Goal: Information Seeking & Learning: Learn about a topic

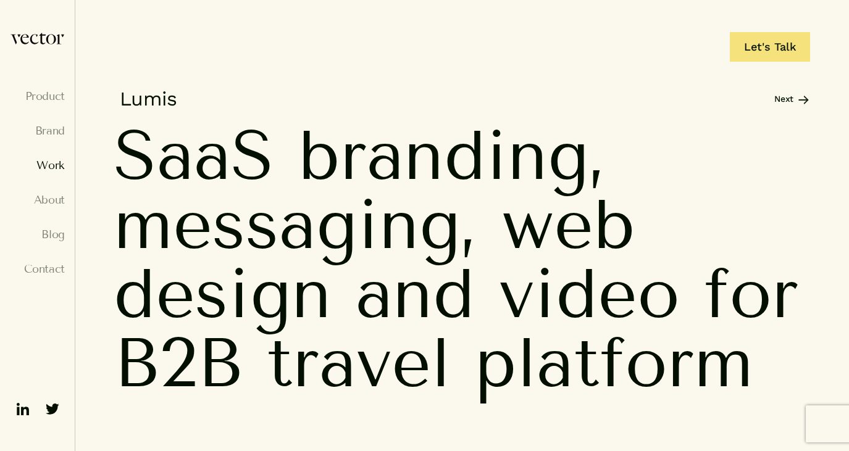
click at [48, 170] on link "Work" at bounding box center [37, 165] width 55 height 12
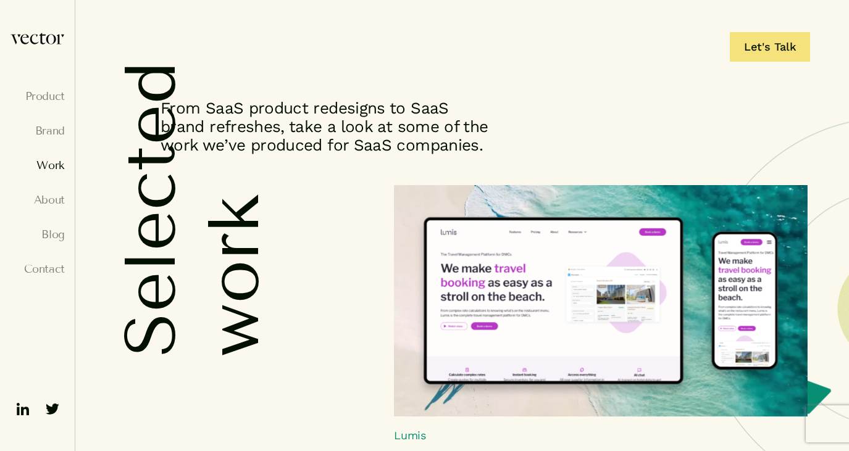
click at [414, 272] on img at bounding box center [601, 301] width 414 height 232
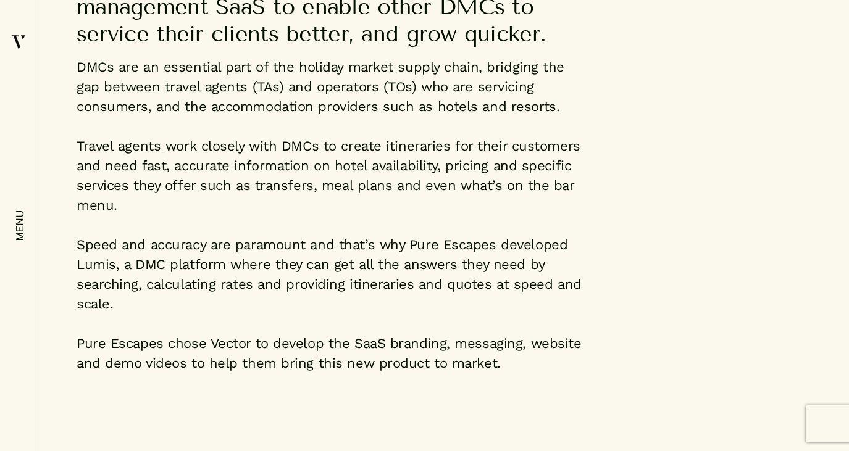
scroll to position [1033, 0]
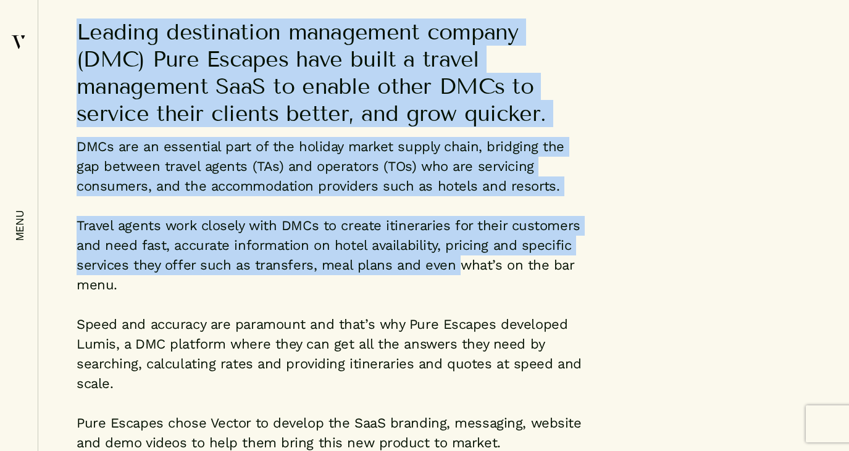
drag, startPoint x: 77, startPoint y: 27, endPoint x: 453, endPoint y: 267, distance: 446.3
click at [453, 267] on div "Leading destination management company (DMC) Pure Escapes have built a travel m…" at bounding box center [330, 246] width 506 height 455
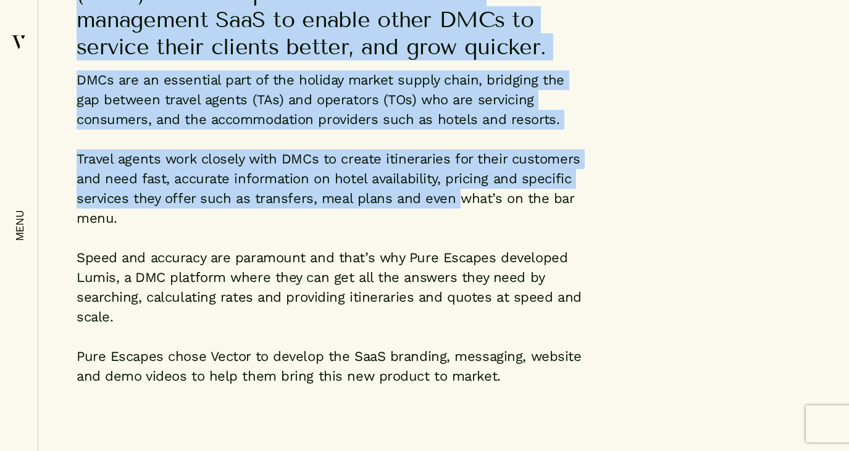
scroll to position [1166, 0]
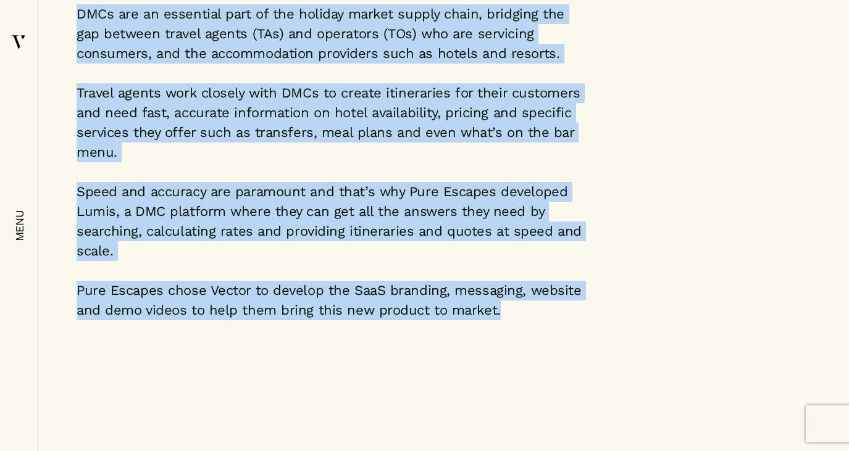
click at [511, 318] on p "Pure Escapes chose Vector to develop the SaaS branding, messaging, website and …" at bounding box center [330, 301] width 506 height 40
copy div "Leading destination management company (DMC) Pure Escapes have built a travel m…"
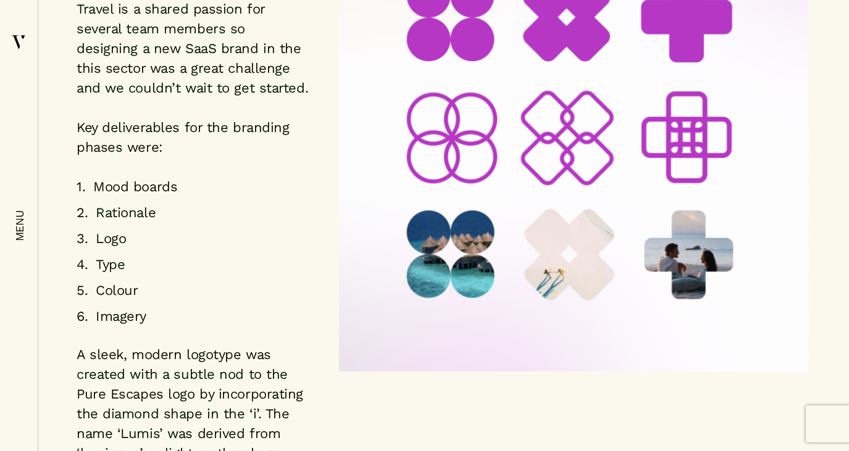
scroll to position [2462, 0]
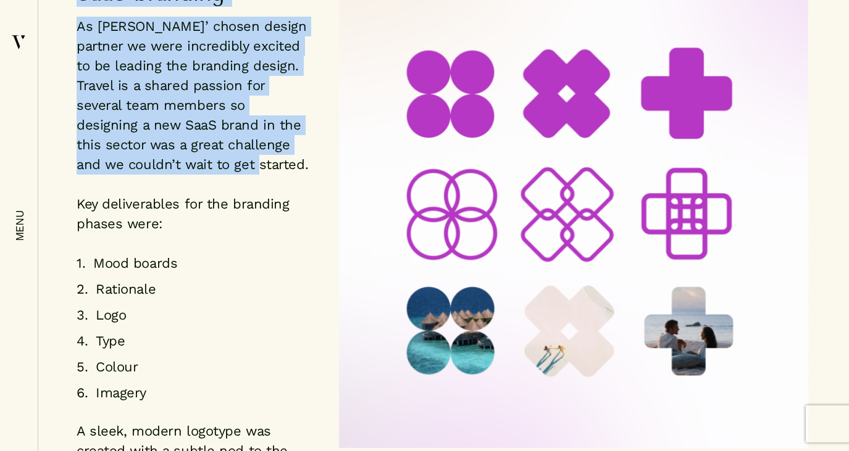
drag, startPoint x: 78, startPoint y: 80, endPoint x: 208, endPoint y: 257, distance: 219.1
click at [208, 257] on div "SaaS branding As Lumis’ chosen design partner we were incredibly excited to be …" at bounding box center [193, 339] width 232 height 719
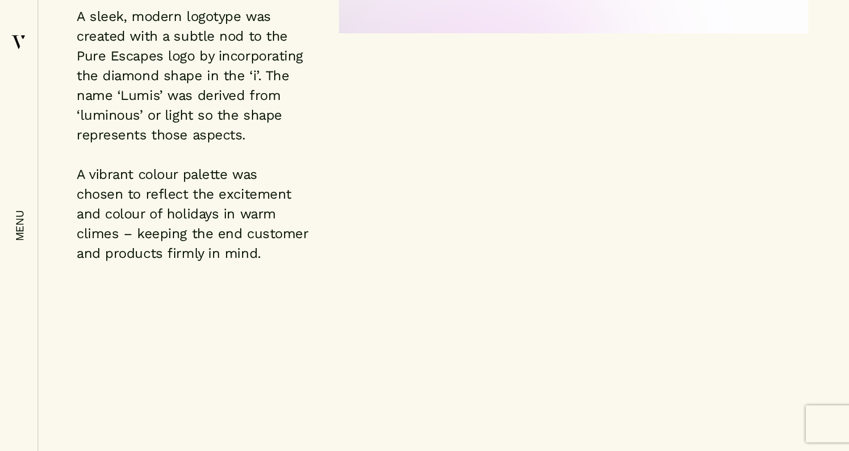
scroll to position [2924, 0]
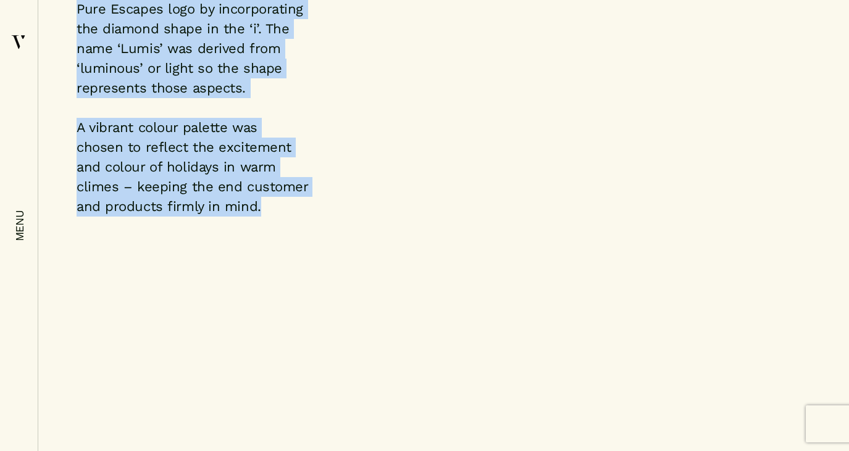
click at [246, 217] on p "A vibrant colour palette was chosen to reflect the excitement and colour of hol…" at bounding box center [193, 167] width 232 height 99
copy div "SaaS branding As Lumis’ chosen design partner we were incredibly excited to be …"
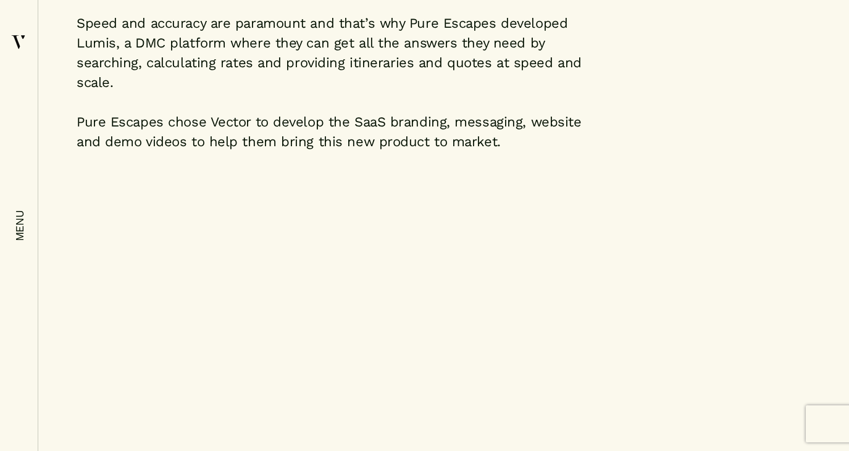
scroll to position [1392, 0]
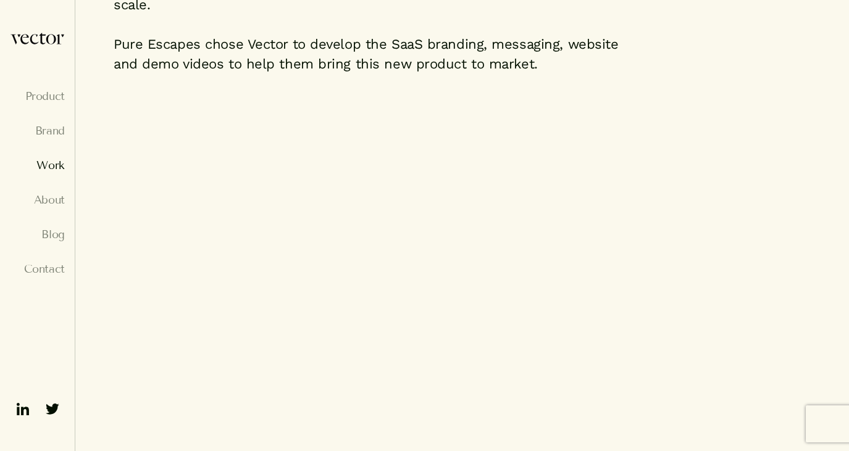
click at [56, 166] on link "Work" at bounding box center [37, 165] width 55 height 12
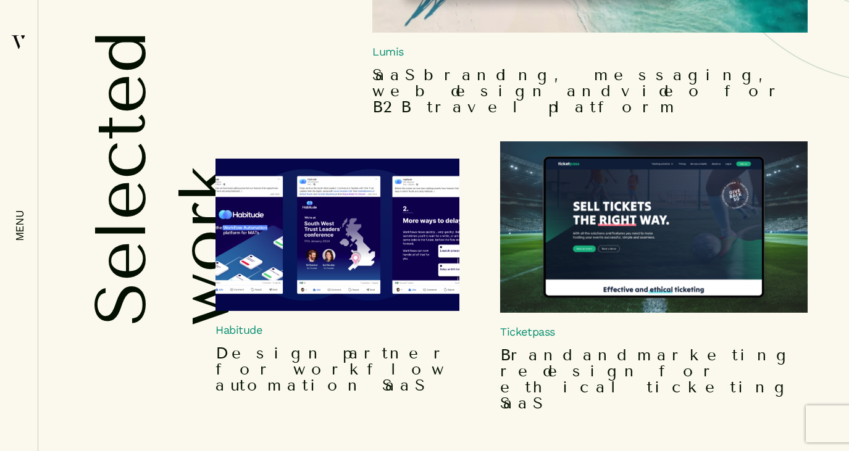
scroll to position [460, 0]
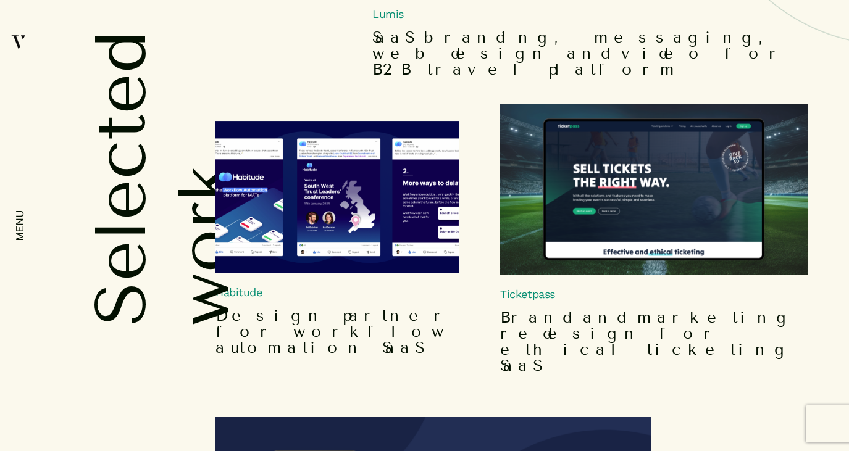
click at [644, 160] on img at bounding box center [654, 190] width 308 height 172
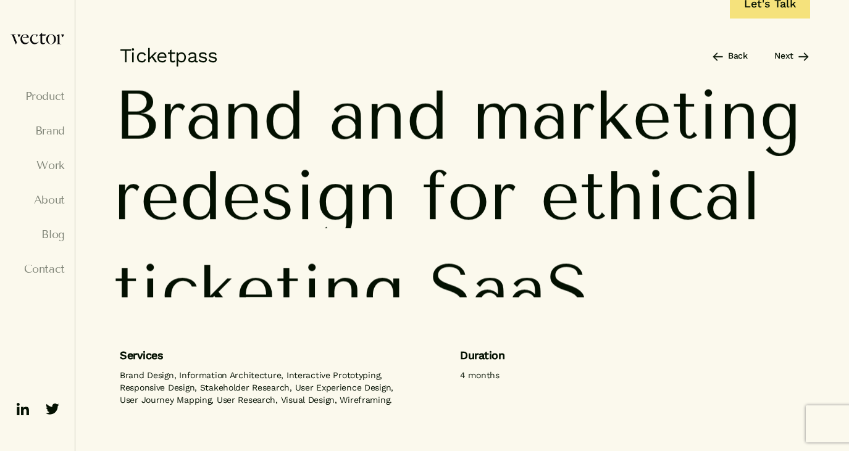
scroll to position [44, 0]
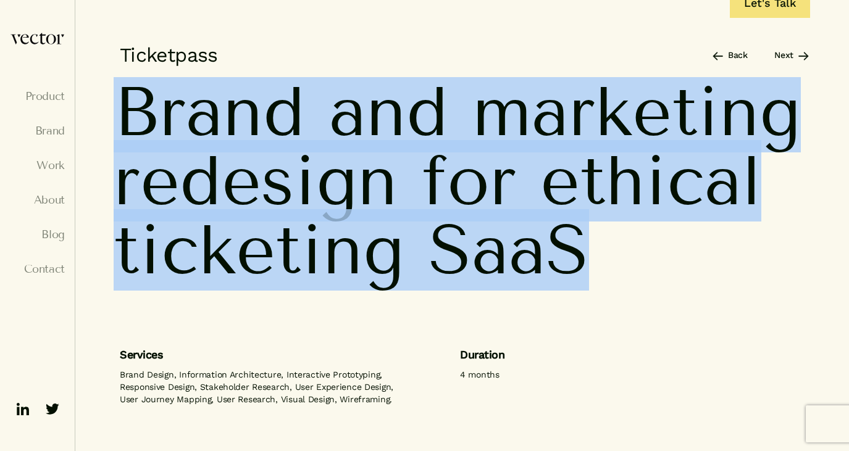
drag, startPoint x: 130, startPoint y: 94, endPoint x: 586, endPoint y: 295, distance: 498.1
click at [586, 295] on h1 "Brand and marketing redesign for ethical ticketing SaaS" at bounding box center [461, 187] width 695 height 220
copy h1 "Brand and marketing redesign for ethical ticketing SaaS"
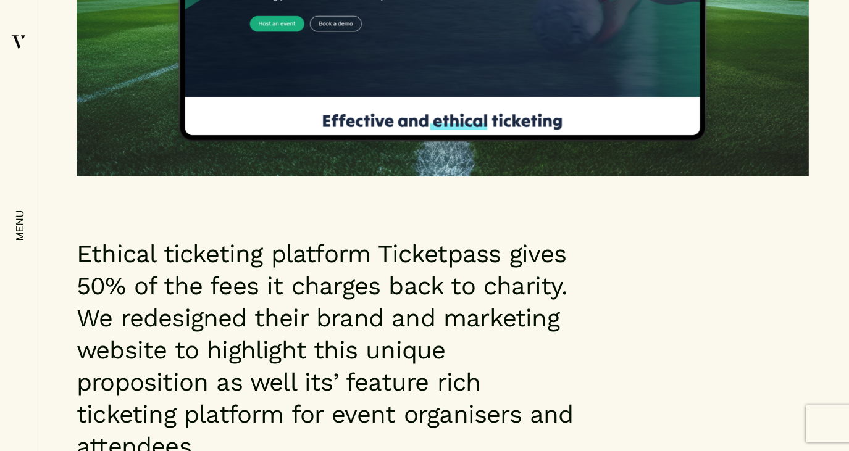
scroll to position [834, 0]
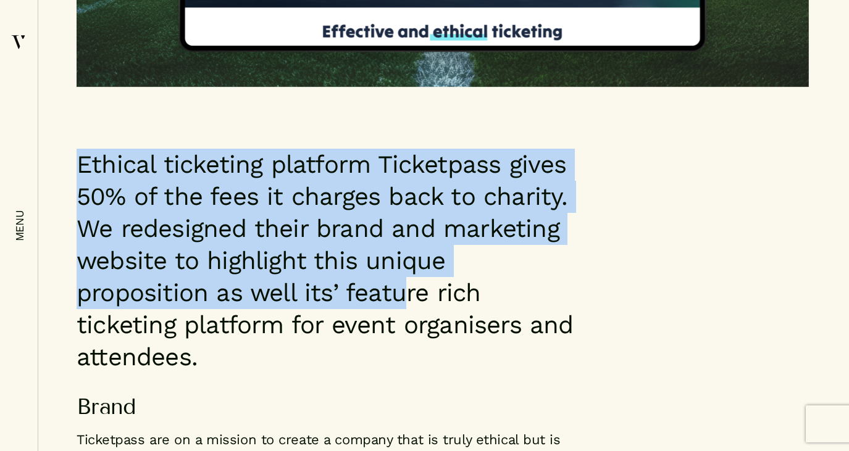
drag, startPoint x: 82, startPoint y: 160, endPoint x: 267, endPoint y: 296, distance: 229.8
click at [267, 296] on p "Ethical ticketing platform Ticketpass gives 50% of the fees it charges back to …" at bounding box center [330, 261] width 506 height 225
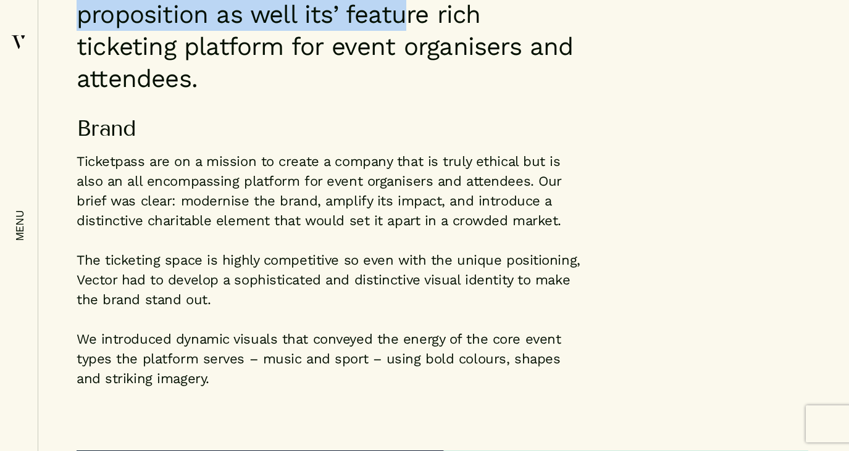
scroll to position [1223, 0]
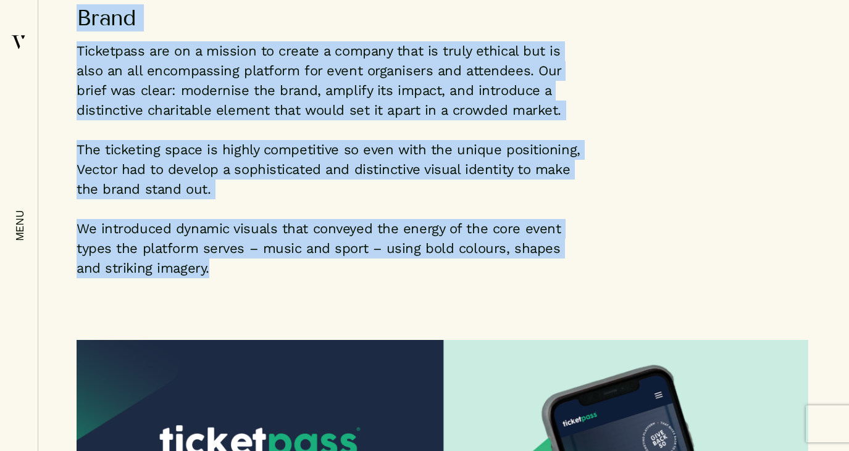
click at [232, 237] on p "We introduced dynamic visuals that conveyed the energy of the core event types …" at bounding box center [330, 248] width 506 height 59
copy div "Ethical ticketing platform Ticketpass gives 50% of the fees it charges back to …"
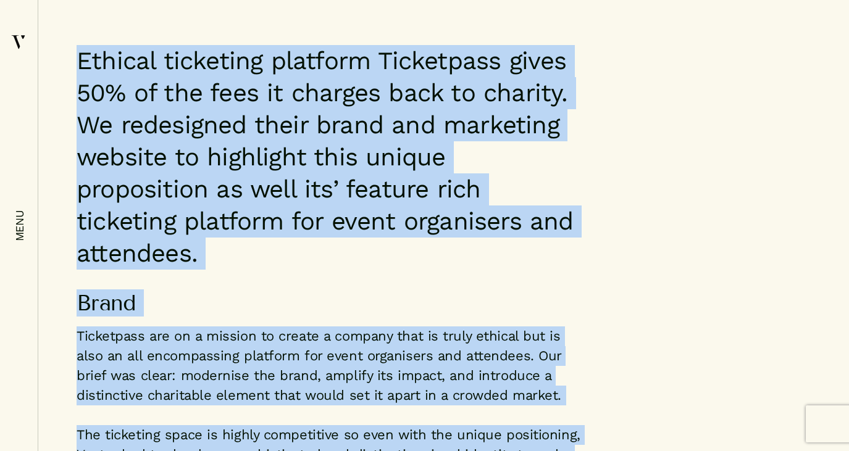
scroll to position [1070, 0]
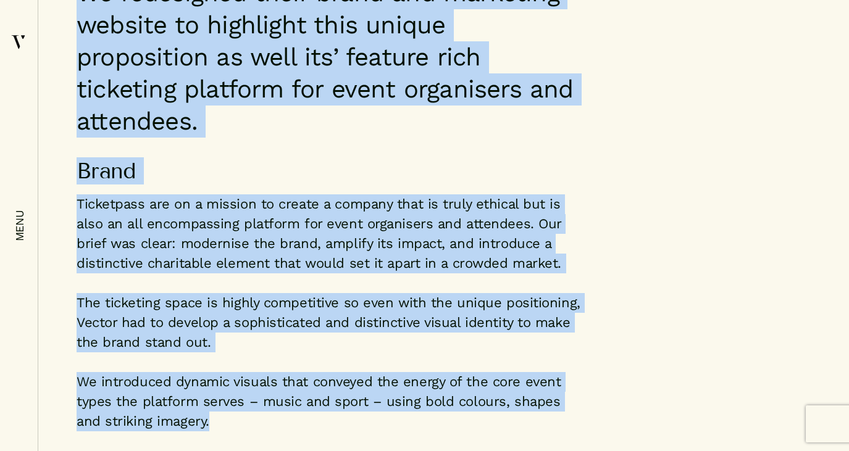
click at [607, 195] on div "Ethical ticketing platform Ticketpass gives 50% of the fees it charges back to …" at bounding box center [442, 182] width 757 height 539
